Goal: Task Accomplishment & Management: Manage account settings

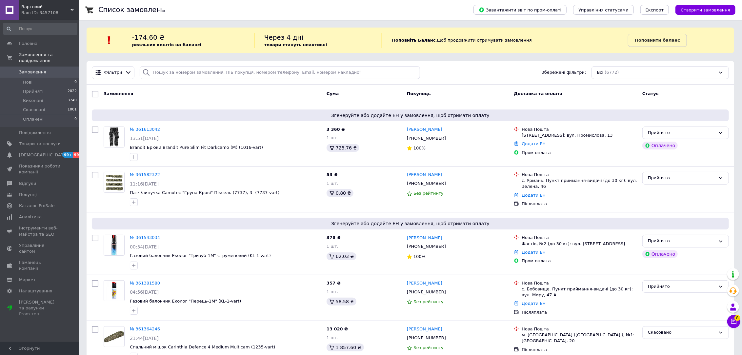
click at [51, 69] on span "Замовлення" at bounding box center [40, 72] width 42 height 6
click at [255, 72] on input "search" at bounding box center [280, 72] width 280 height 13
paste input "360962872"
type input "360962872"
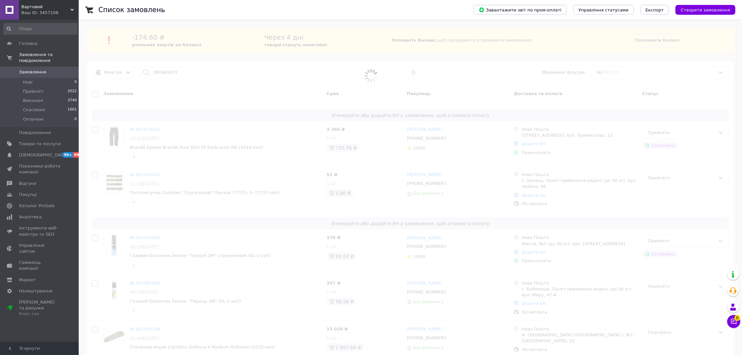
click at [249, 92] on span at bounding box center [371, 75] width 742 height 151
click at [249, 93] on span at bounding box center [371, 75] width 742 height 151
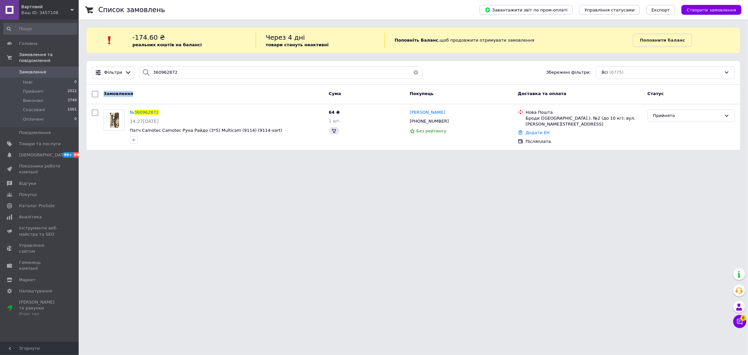
click at [249, 93] on div "Замовлення" at bounding box center [213, 94] width 225 height 12
click at [144, 113] on span "360962872" at bounding box center [146, 112] width 24 height 5
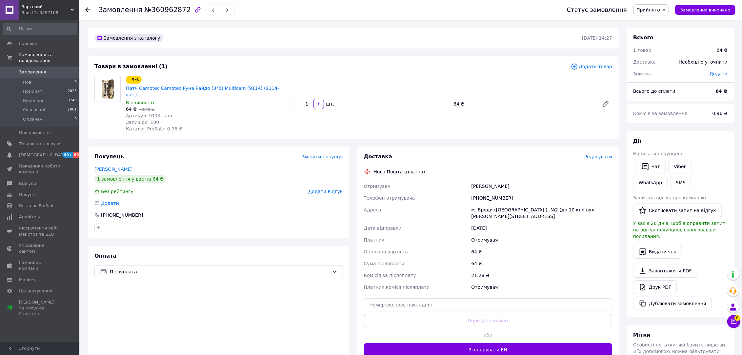
click at [366, 99] on div "1   шт." at bounding box center [369, 104] width 160 height 10
click at [602, 154] on span "Редагувати" at bounding box center [598, 156] width 28 height 5
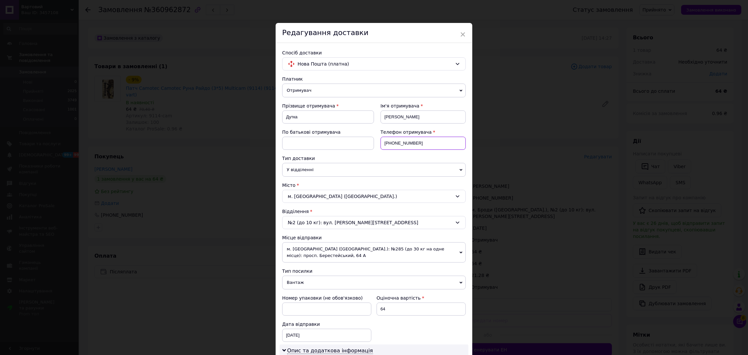
click at [450, 140] on input "[PHONE_NUMBER]" at bounding box center [423, 143] width 85 height 13
paste input "[PHONE_NUMBER]"
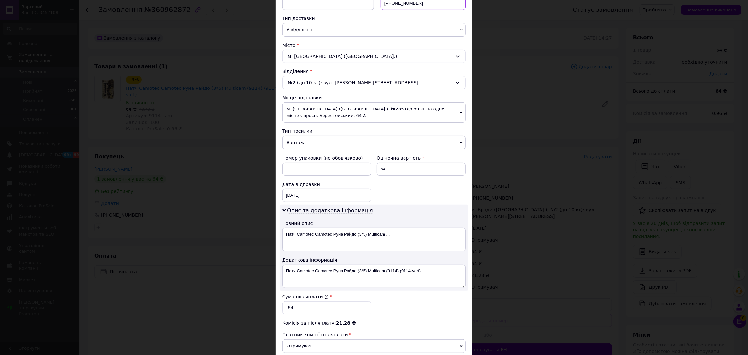
scroll to position [220, 0]
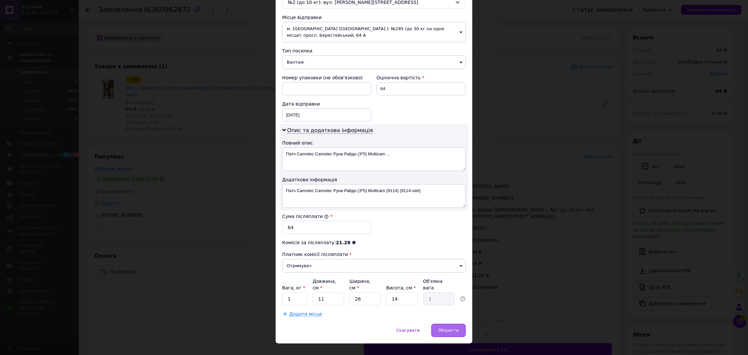
type input "[PHONE_NUMBER]"
click at [440, 316] on div "× Редагування доставки Спосіб доставки Нова Пошта (платна) Платник Отримувач Ві…" at bounding box center [374, 73] width 197 height 541
click at [440, 324] on div "Зберегти" at bounding box center [448, 330] width 34 height 13
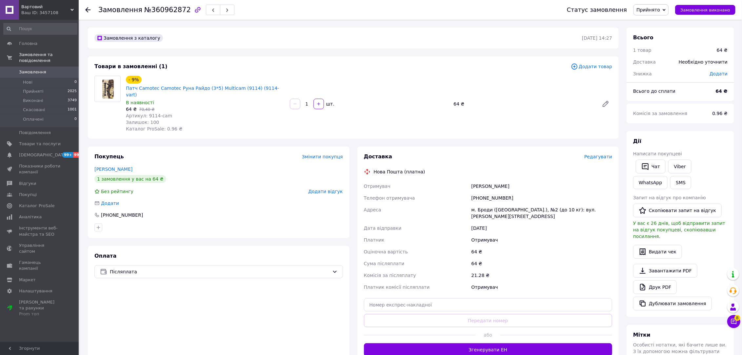
click at [394, 276] on div "Доставка Редагувати Нова Пошта (платна) Отримувач [PERSON_NAME] отримувача [PHO…" at bounding box center [488, 254] width 248 height 203
click at [393, 298] on input "text" at bounding box center [488, 304] width 248 height 13
paste input "20451243255392"
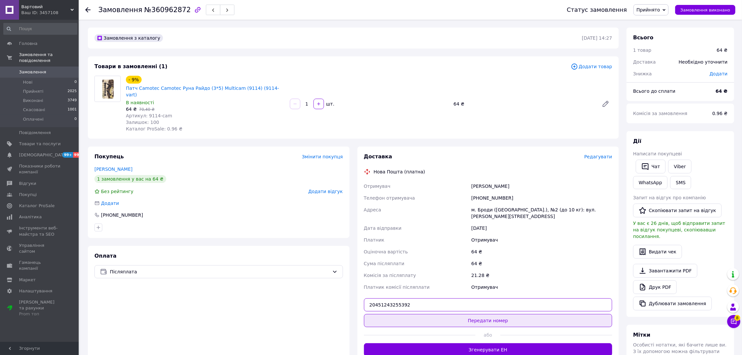
type input "20451243255392"
click at [392, 314] on button "Передати номер" at bounding box center [488, 320] width 248 height 13
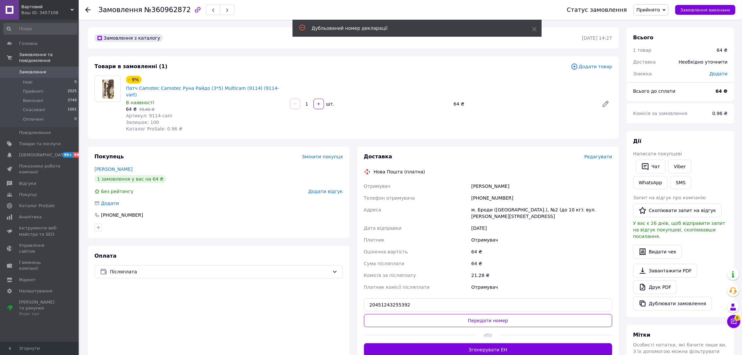
click at [591, 154] on span "Редагувати" at bounding box center [598, 156] width 28 height 5
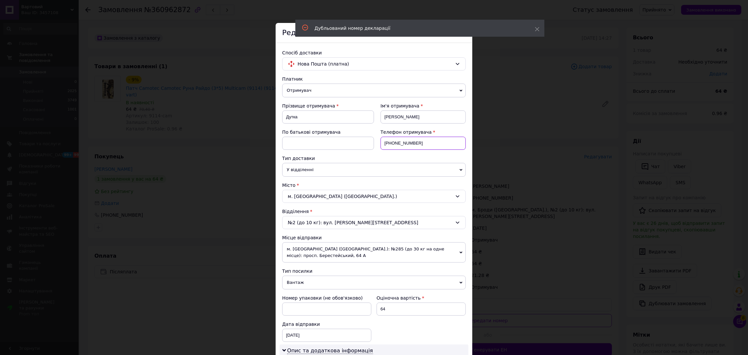
click at [433, 140] on input "[PHONE_NUMBER]" at bounding box center [423, 143] width 85 height 13
paste input "[PHONE_NUMBER]"
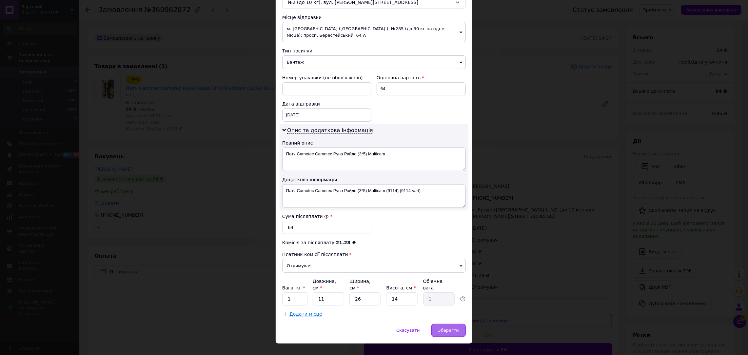
type input "[PHONE_NUMBER]"
click at [457, 324] on div "Зберегти" at bounding box center [448, 330] width 34 height 13
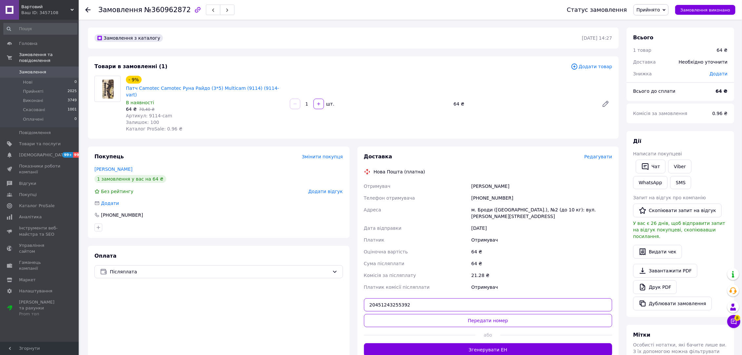
click at [431, 298] on input "20451243255392" at bounding box center [488, 304] width 248 height 13
paste input "30550"
type input "20451243305502"
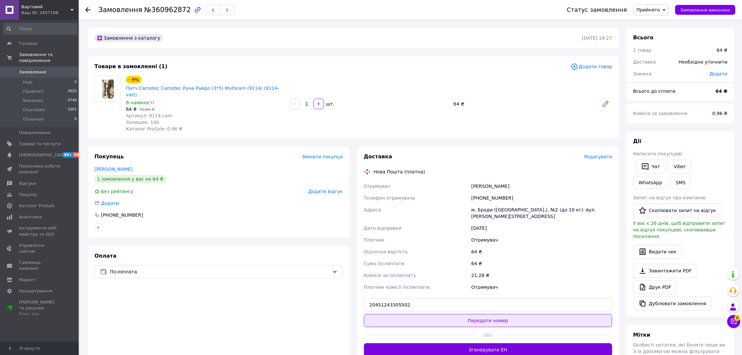
click at [430, 314] on button "Передати номер" at bounding box center [488, 320] width 248 height 13
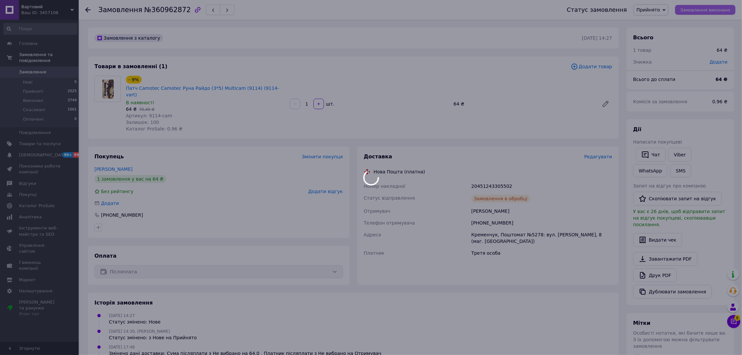
click at [715, 6] on button "Замовлення виконано" at bounding box center [705, 10] width 60 height 10
